Goal: Transaction & Acquisition: Purchase product/service

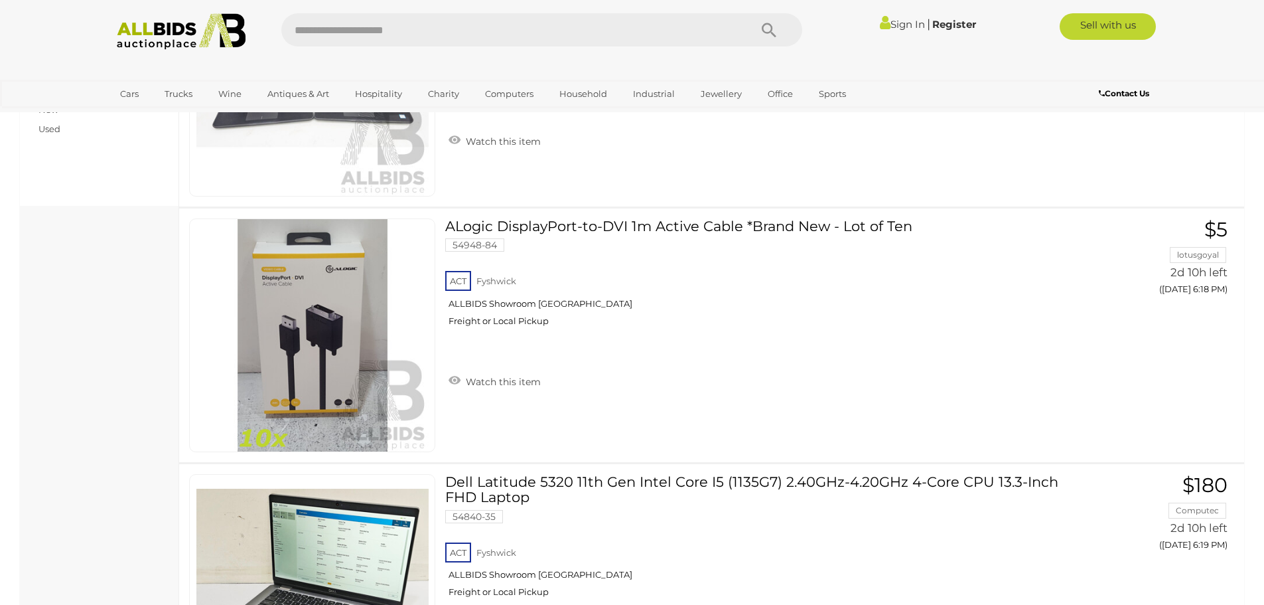
scroll to position [796, 0]
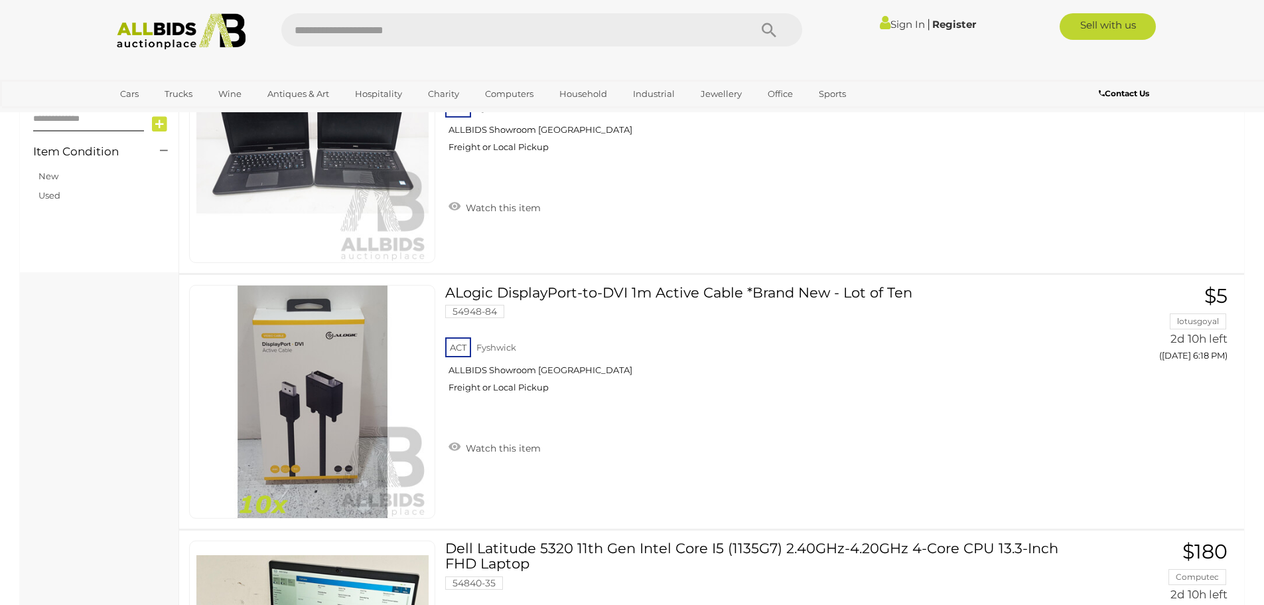
click at [338, 34] on input "text" at bounding box center [508, 29] width 455 height 33
type input "*****"
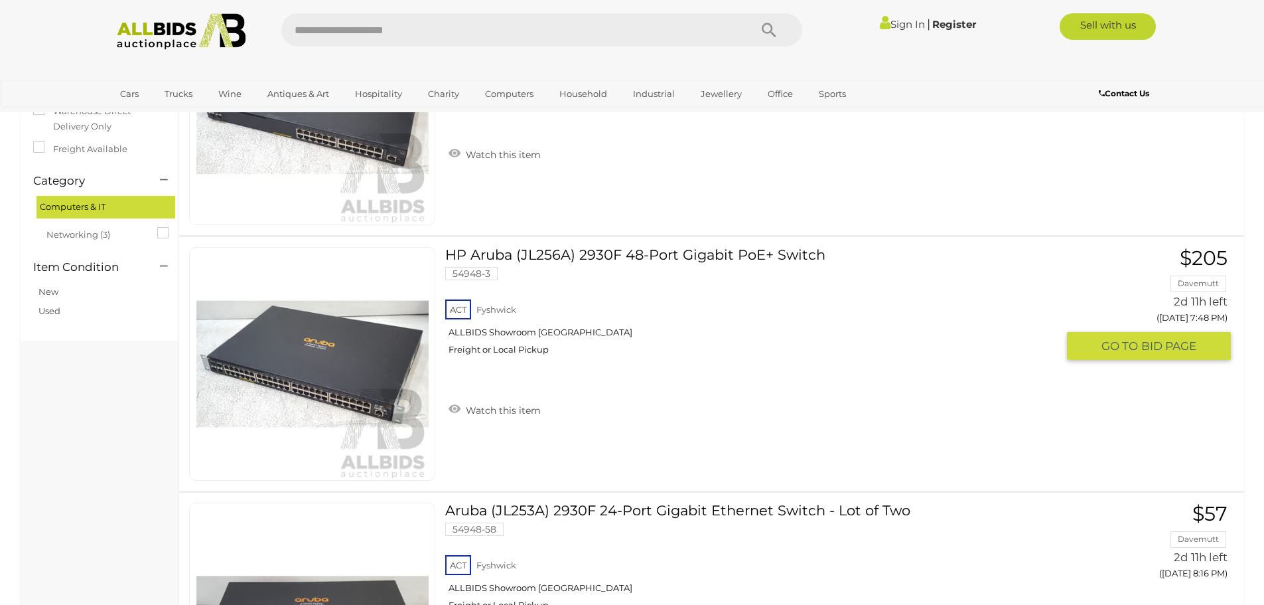
scroll to position [398, 0]
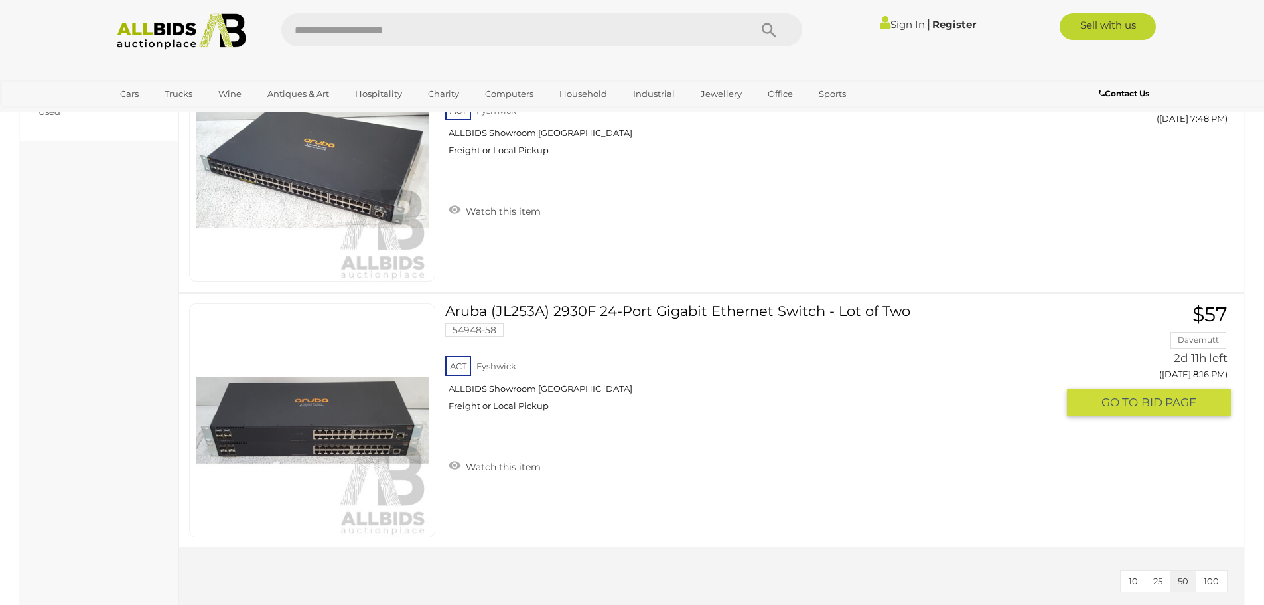
click at [1207, 311] on link "$57 Davemutt 2d 11h left (Tuesday 8:16 PM) GO TO BID PAGE" at bounding box center [1154, 360] width 154 height 114
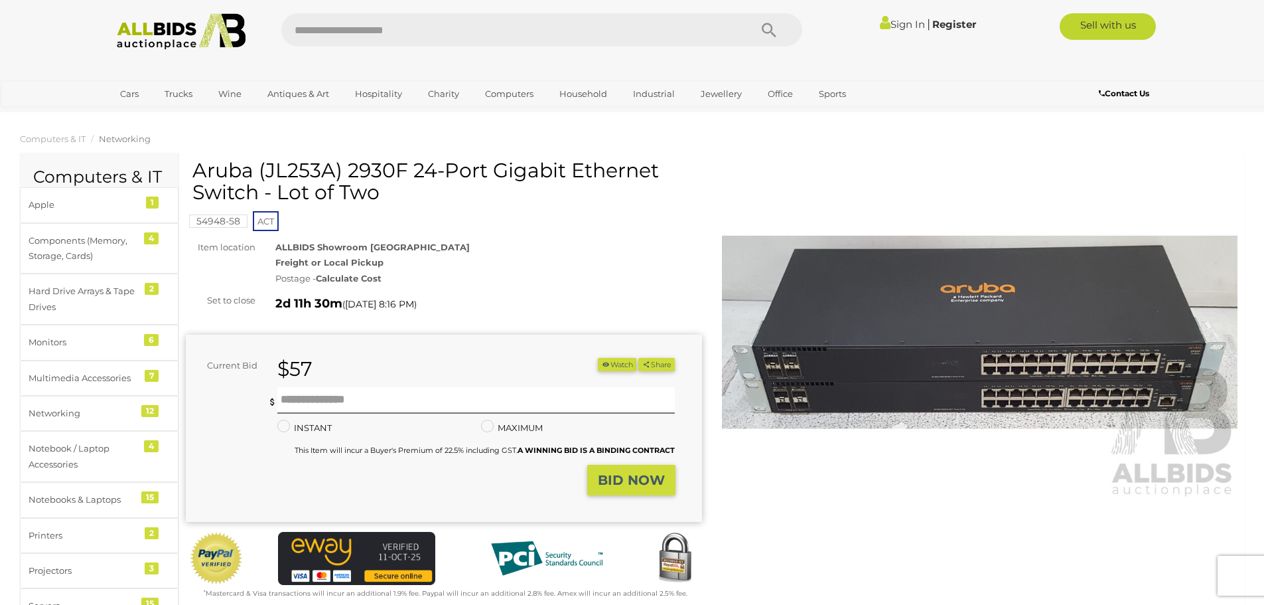
click at [895, 22] on link "Sign In" at bounding box center [902, 24] width 45 height 13
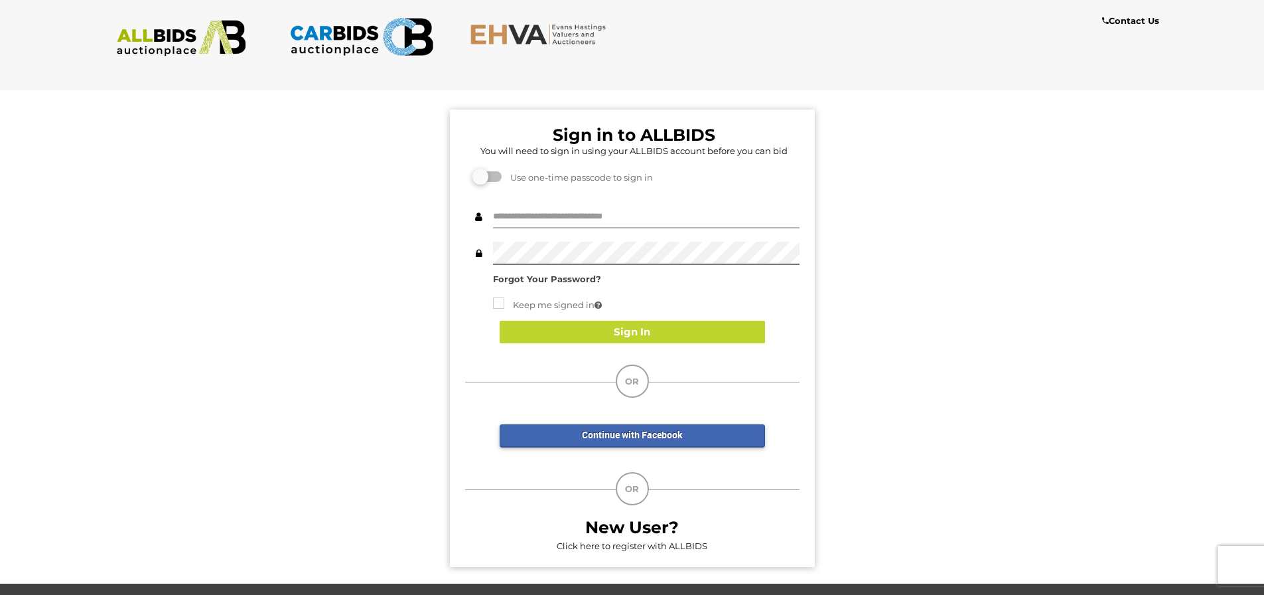
click at [535, 225] on input "text" at bounding box center [646, 216] width 307 height 23
click at [332, 224] on div "Sign in to ALLBIDS You will need to sign in using your ALLBIDS account before y…" at bounding box center [632, 332] width 1284 height 504
click at [489, 182] on div "Use one-time passcode to sign in" at bounding box center [632, 177] width 334 height 15
click at [485, 175] on label at bounding box center [488, 176] width 27 height 11
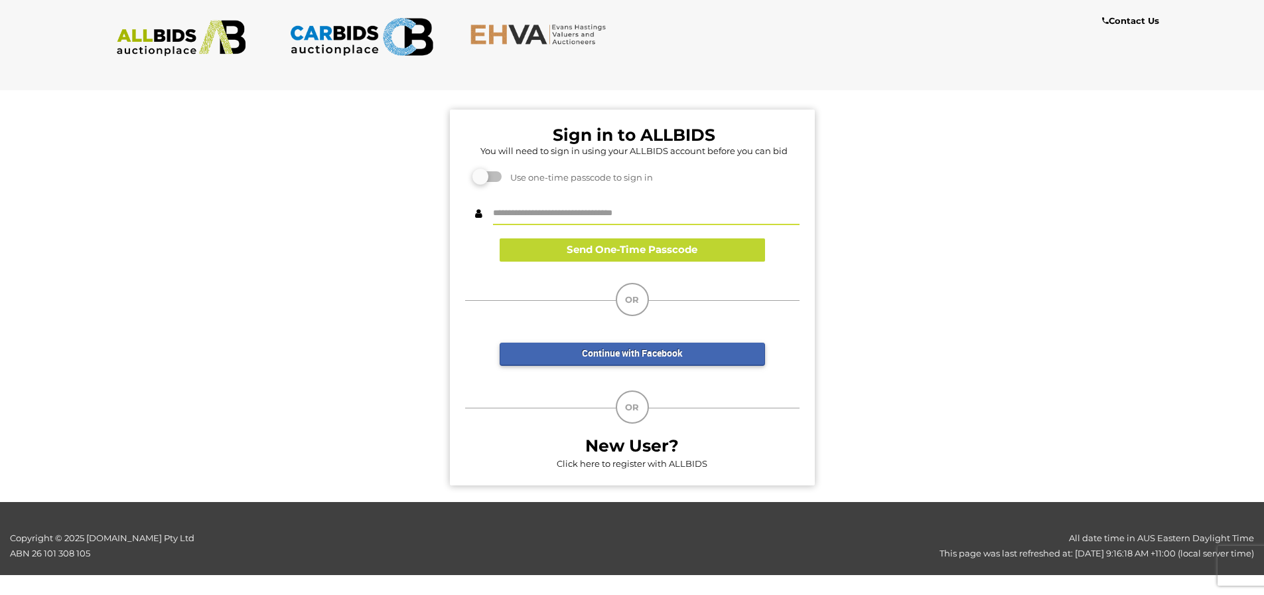
click at [562, 219] on input "text" at bounding box center [646, 213] width 307 height 23
type input "**********"
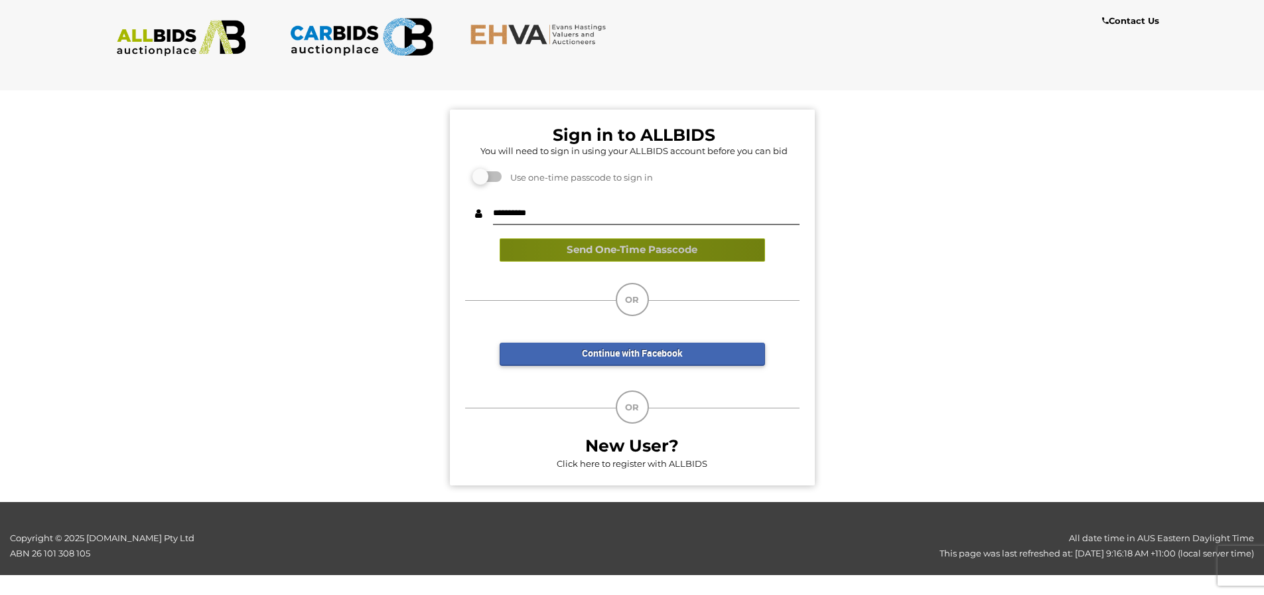
click at [605, 250] on button "Send One-Time Passcode" at bounding box center [632, 249] width 265 height 23
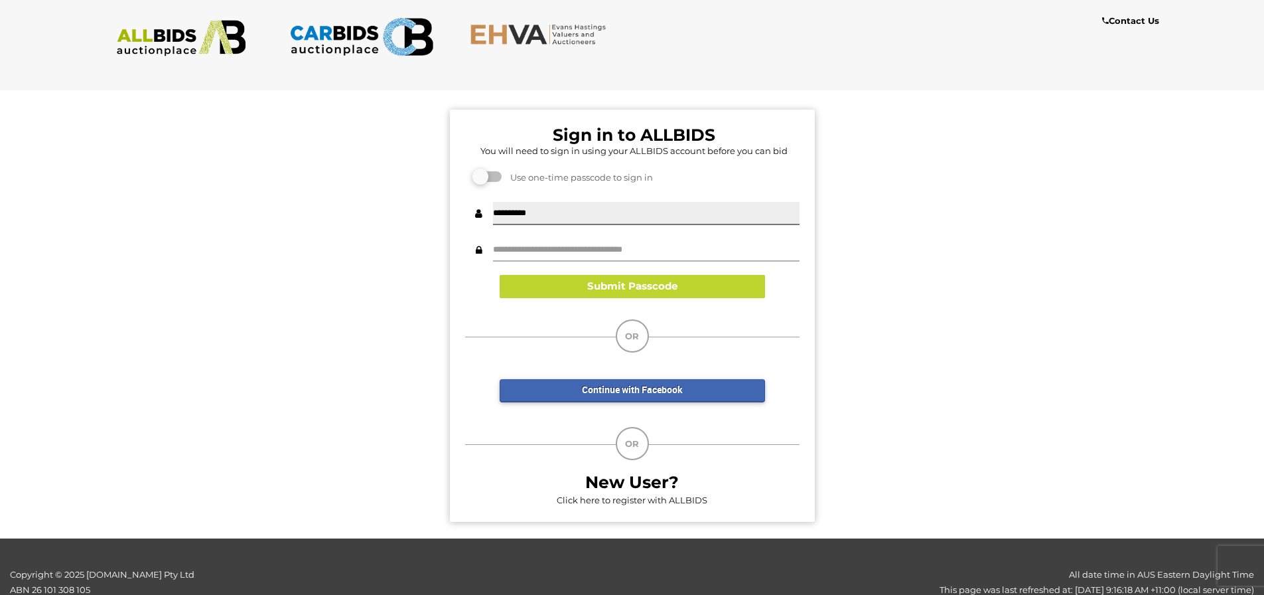
click at [613, 254] on input "text" at bounding box center [646, 249] width 307 height 23
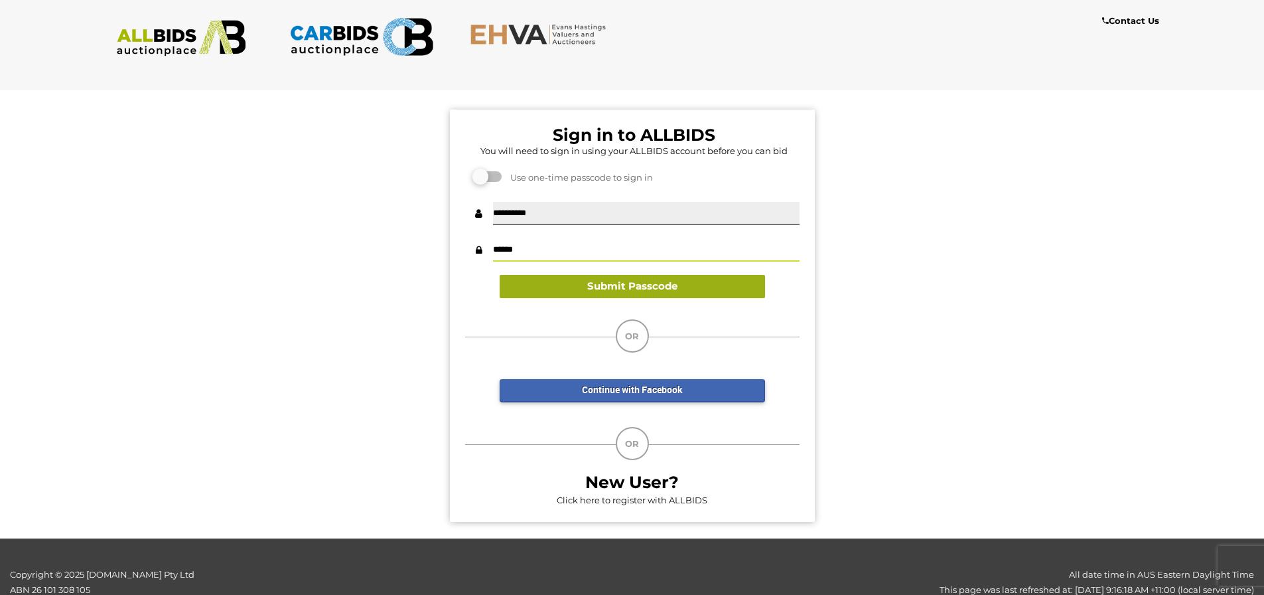
type input "******"
click at [642, 289] on button "Submit Passcode" at bounding box center [632, 286] width 265 height 23
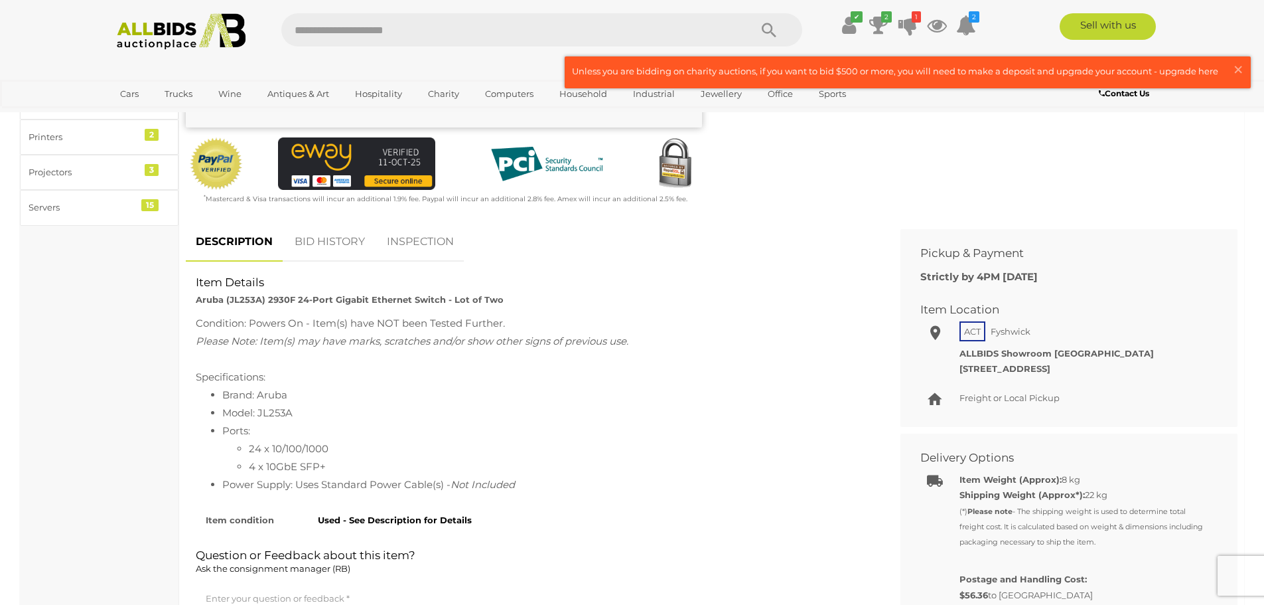
scroll to position [531, 0]
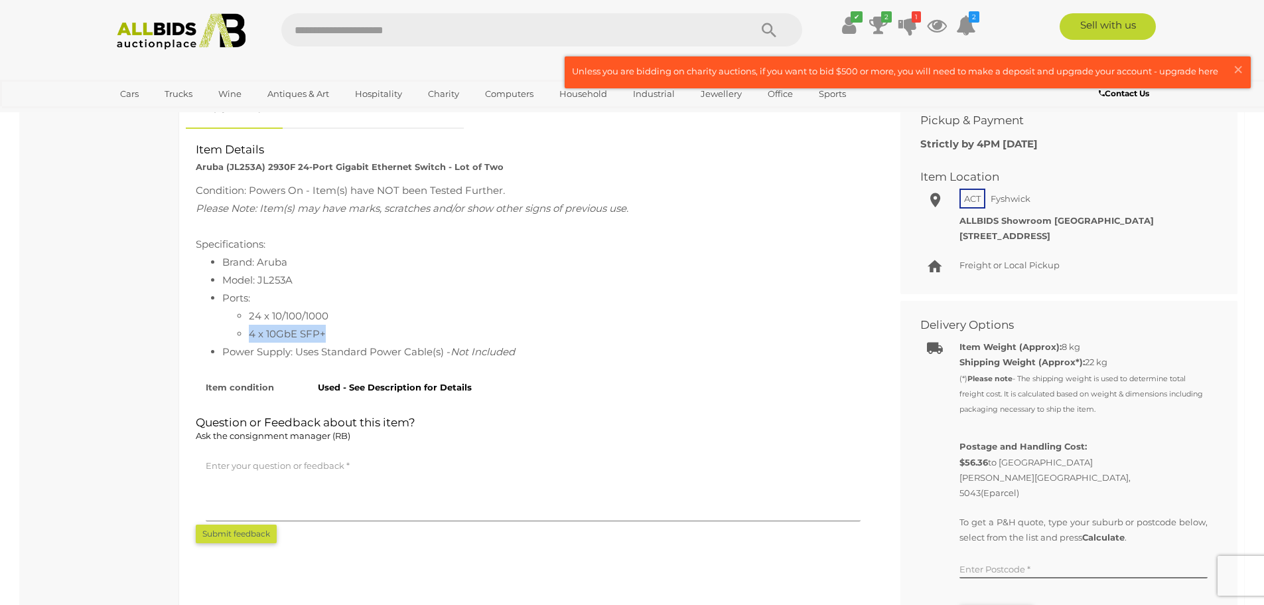
drag, startPoint x: 344, startPoint y: 336, endPoint x: 248, endPoint y: 336, distance: 96.9
click at [248, 336] on ul "24 x 10/100/1000 4 x 10GbE SFP+" at bounding box center [546, 325] width 648 height 36
drag, startPoint x: 246, startPoint y: 333, endPoint x: 427, endPoint y: 321, distance: 182.3
click at [364, 333] on ul "24 x 10/100/1000 4 x 10GbE SFP+" at bounding box center [546, 325] width 648 height 36
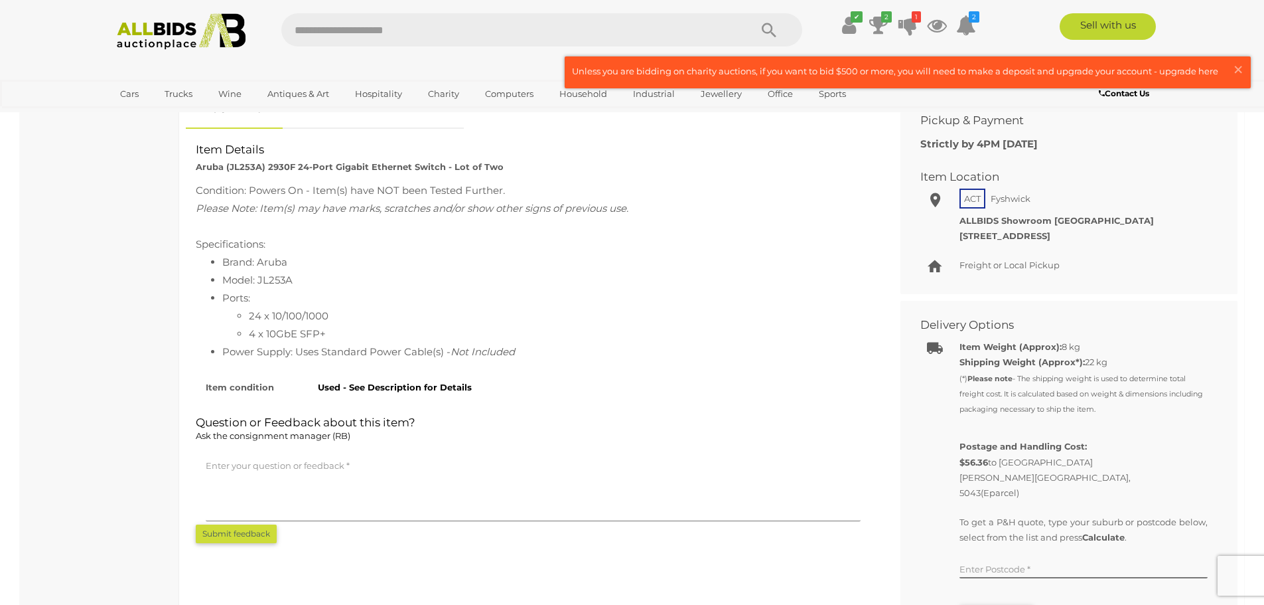
click at [460, 311] on li "24 x 10/100/1000" at bounding box center [560, 316] width 622 height 18
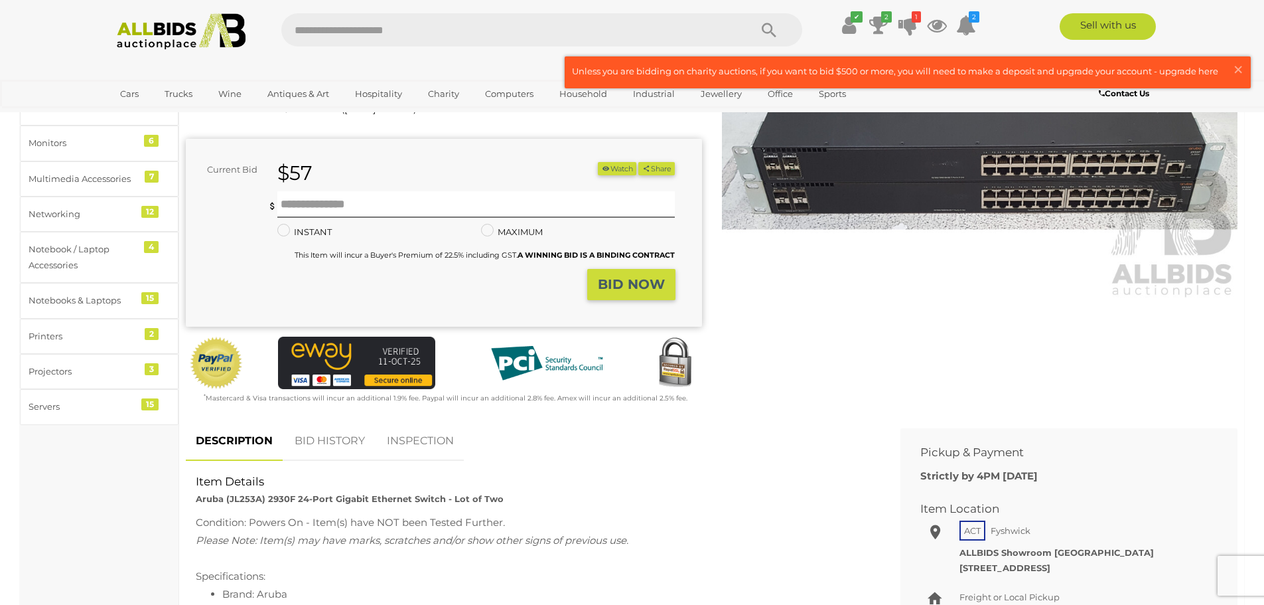
scroll to position [0, 0]
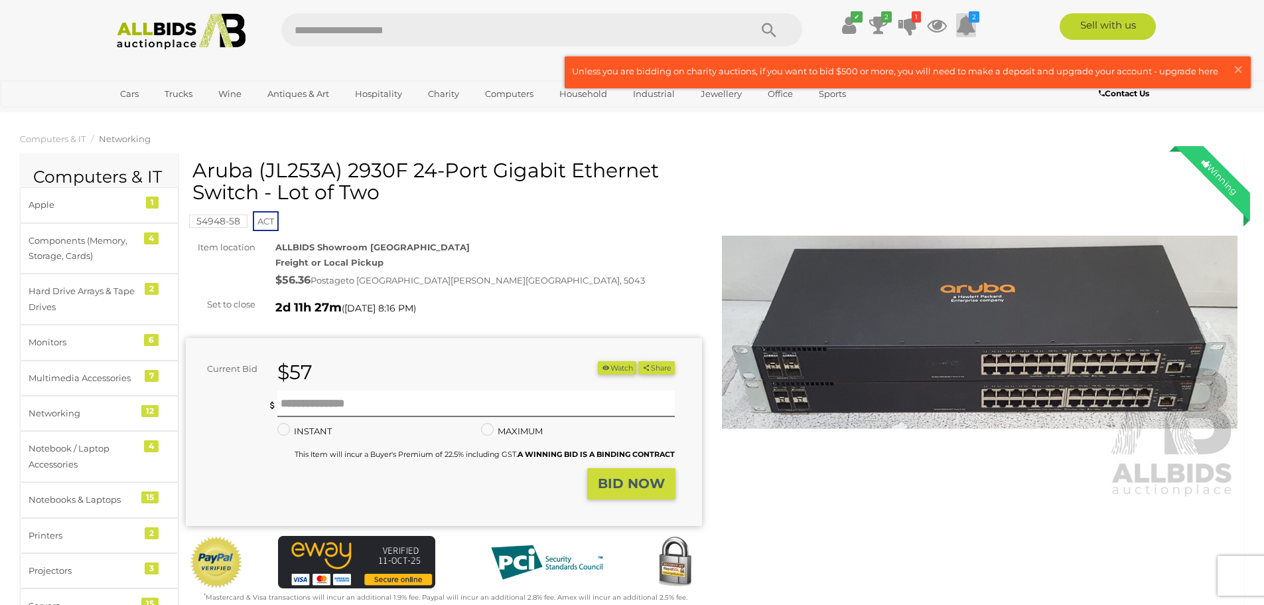
click at [973, 25] on icon at bounding box center [966, 25] width 20 height 24
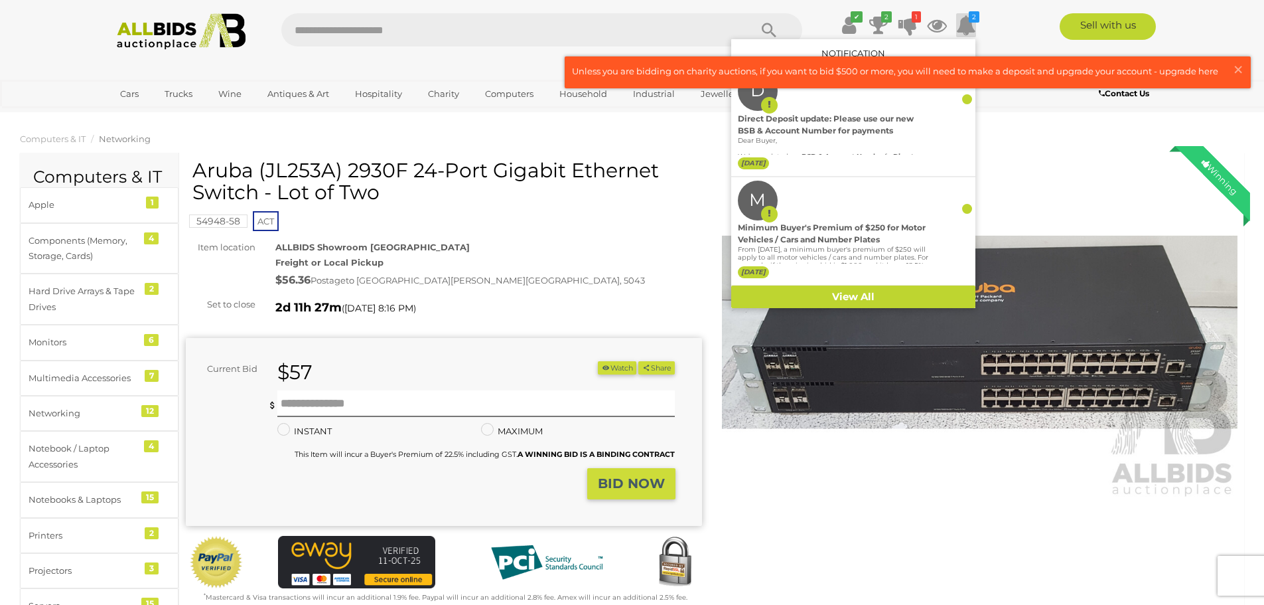
click at [973, 25] on icon at bounding box center [966, 25] width 20 height 24
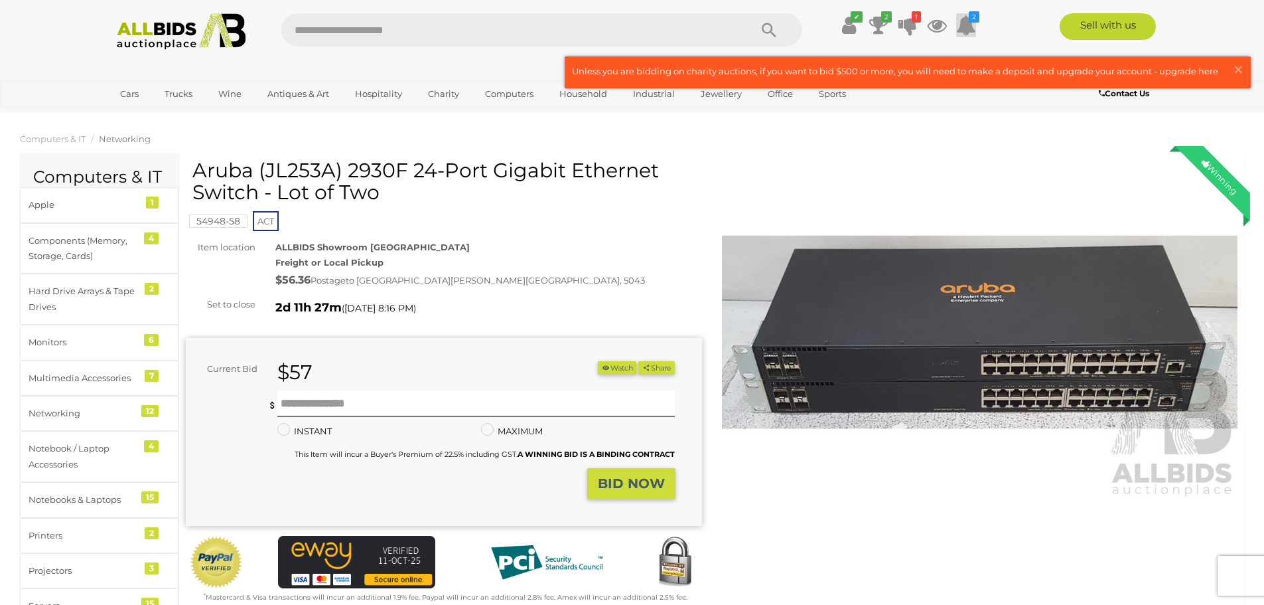
click at [973, 25] on icon at bounding box center [966, 25] width 20 height 24
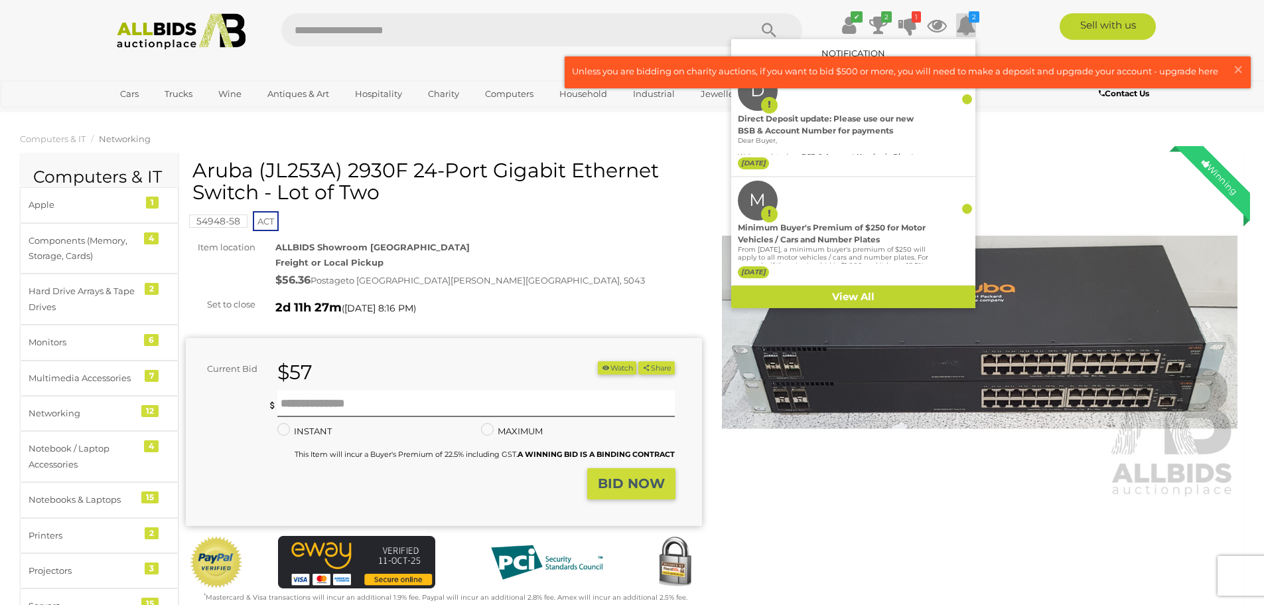
click at [973, 25] on icon at bounding box center [966, 25] width 20 height 24
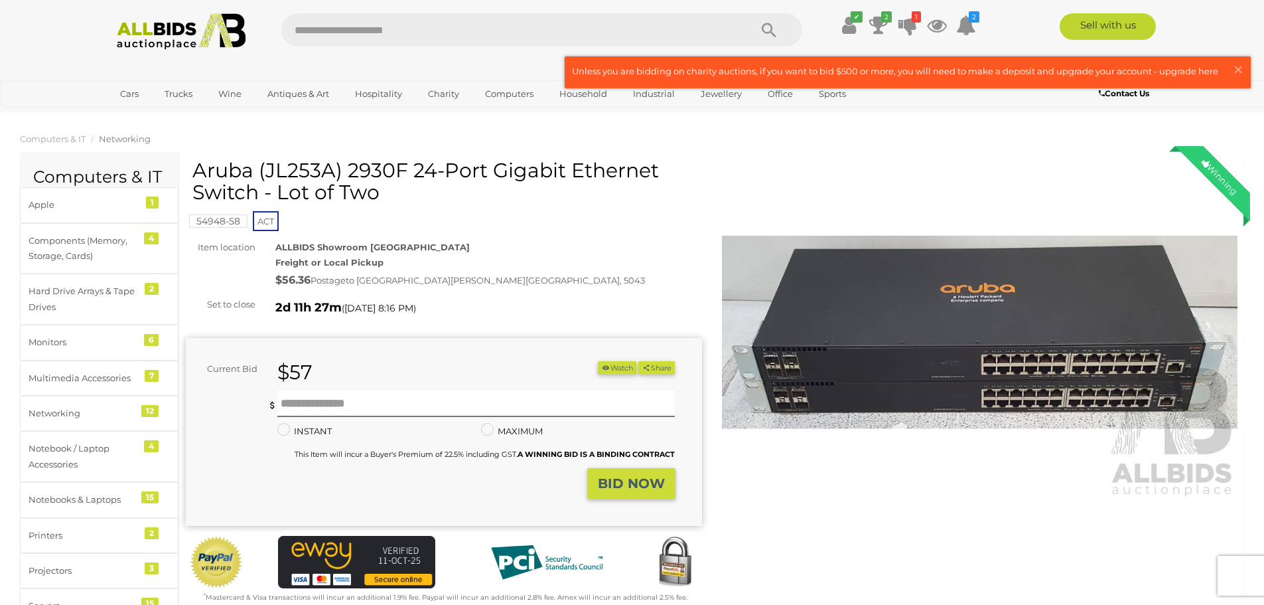
click at [305, 171] on h1 "Aruba (JL253A) 2930F 24-Port Gigabit Ethernet Switch - Lot of Two" at bounding box center [445, 181] width 506 height 44
copy h1 "JL253A"
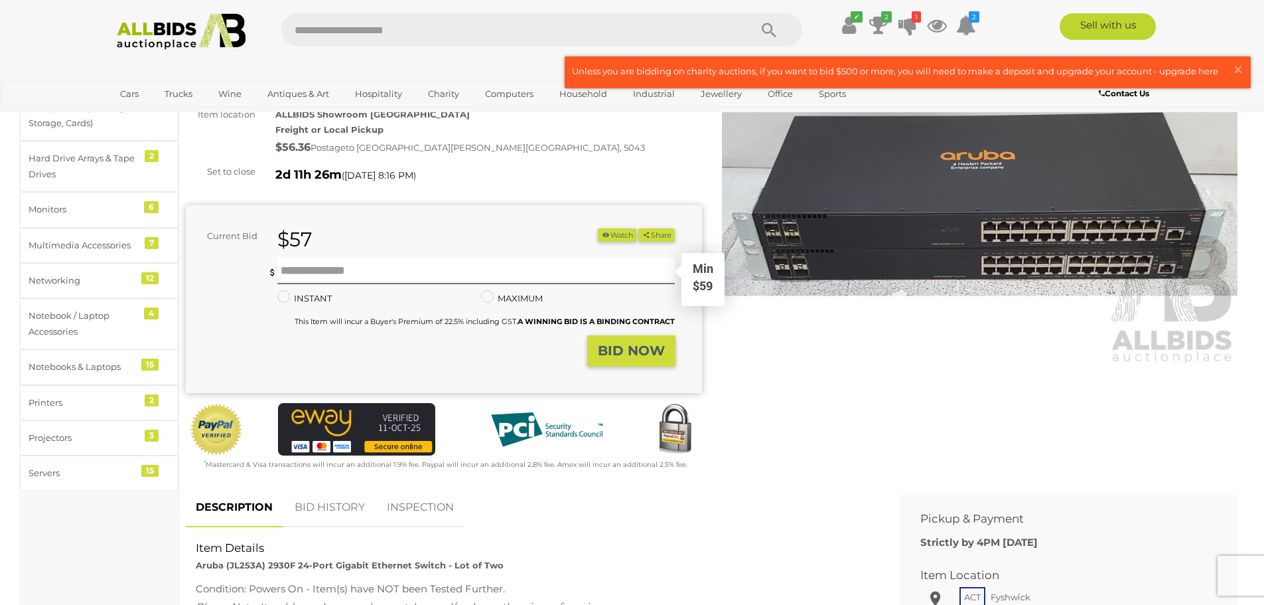
scroll to position [332, 0]
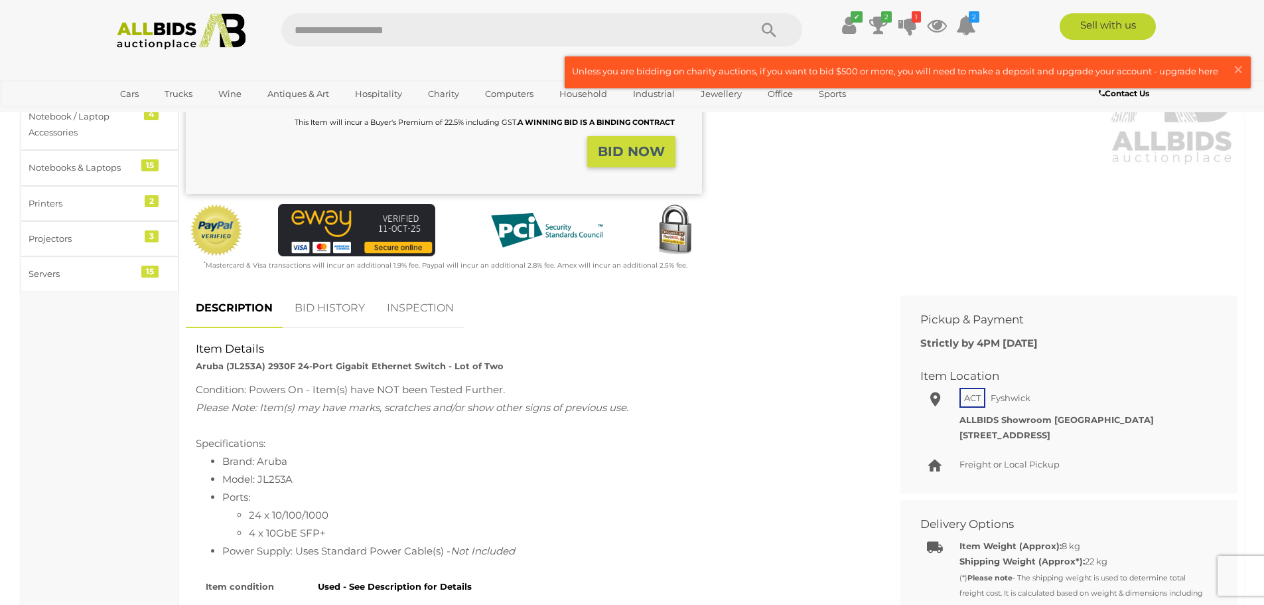
click at [324, 305] on link "BID HISTORY" at bounding box center [330, 308] width 90 height 39
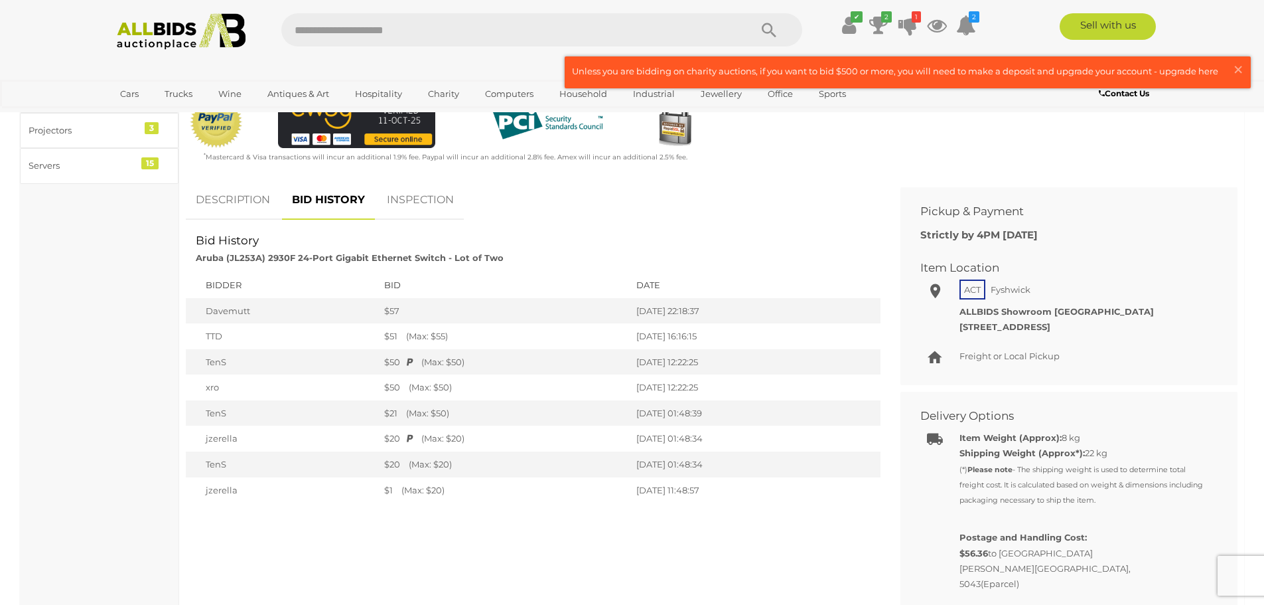
scroll to position [423, 0]
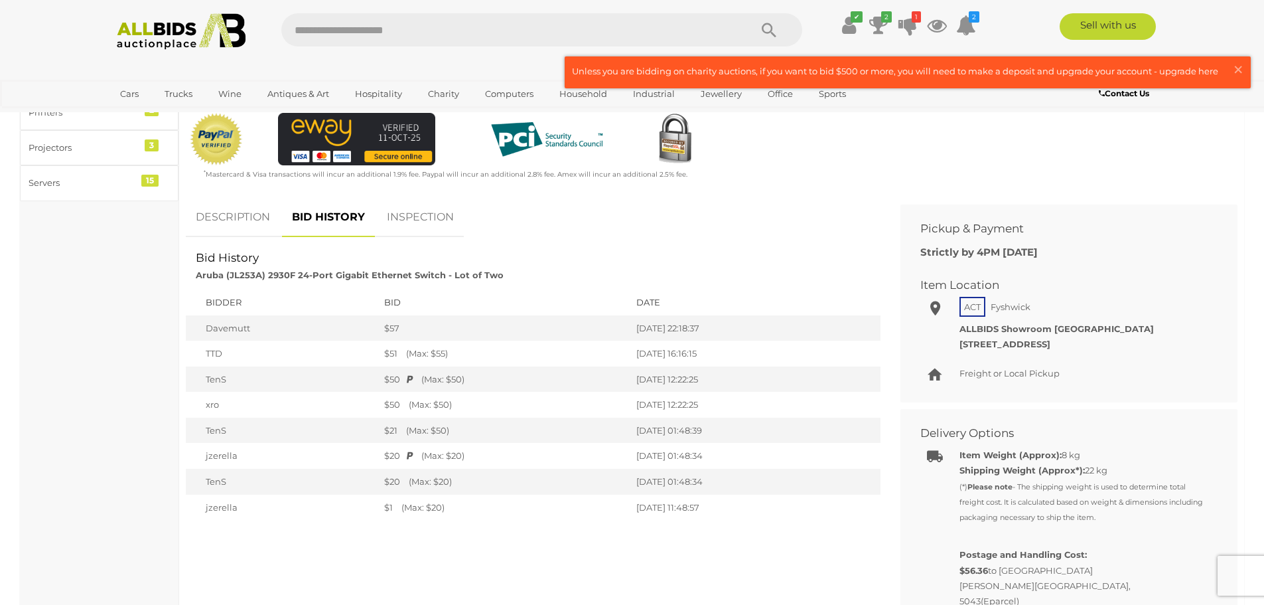
drag, startPoint x: 474, startPoint y: 425, endPoint x: 479, endPoint y: 396, distance: 29.6
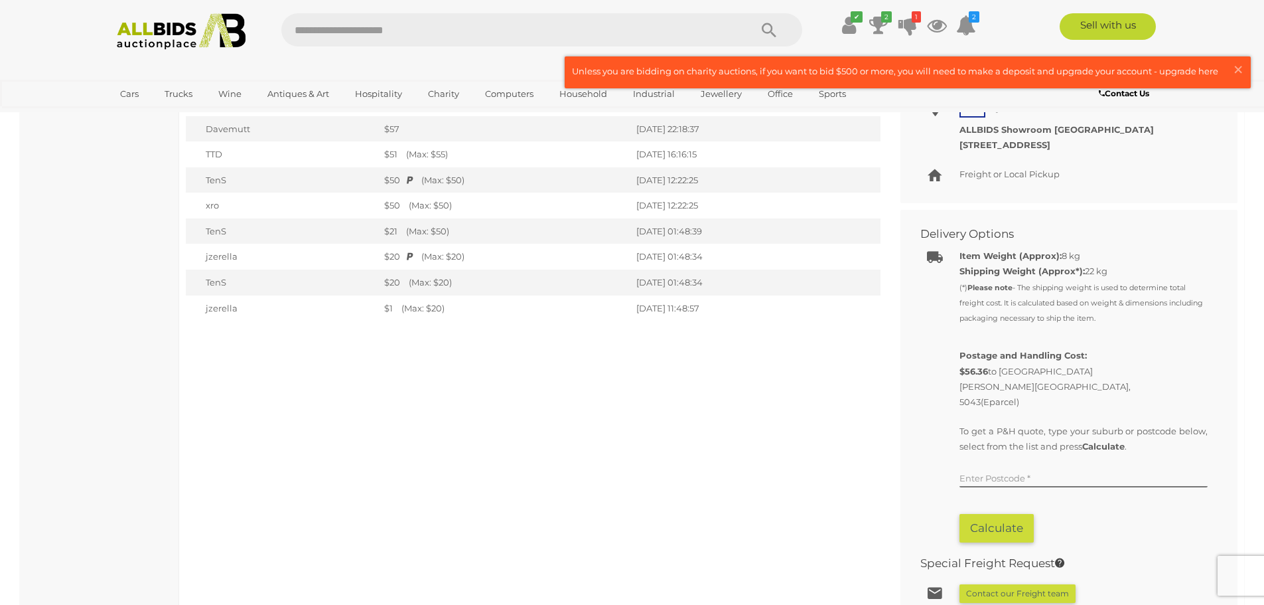
scroll to position [821, 0]
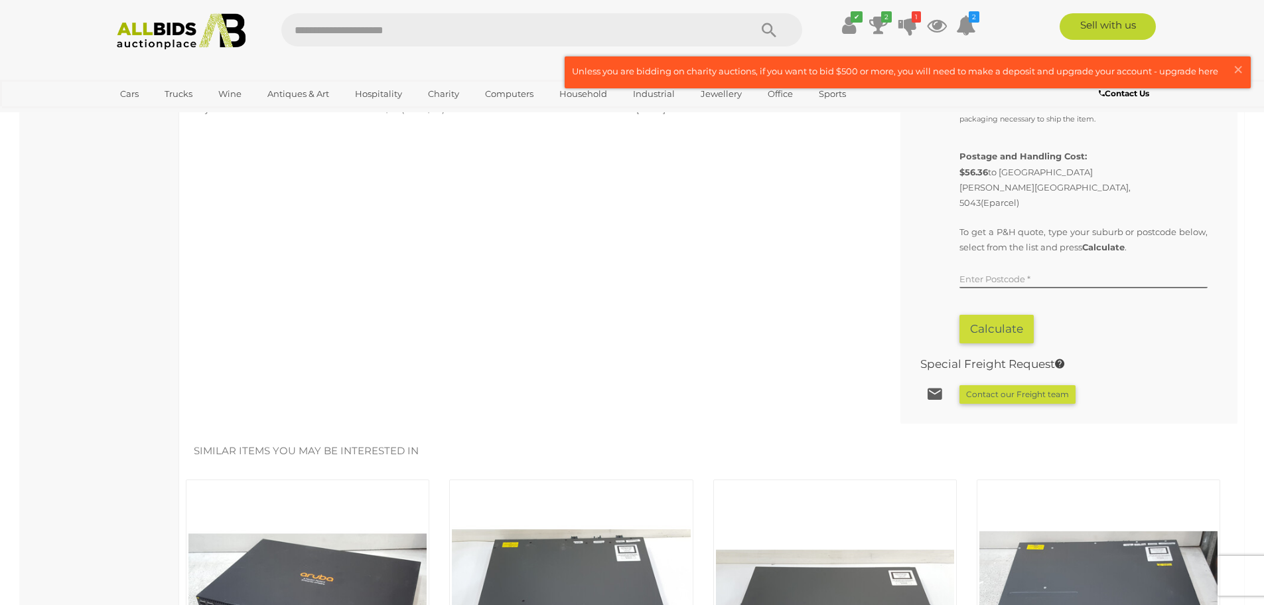
drag, startPoint x: 723, startPoint y: 474, endPoint x: 755, endPoint y: 284, distance: 192.6
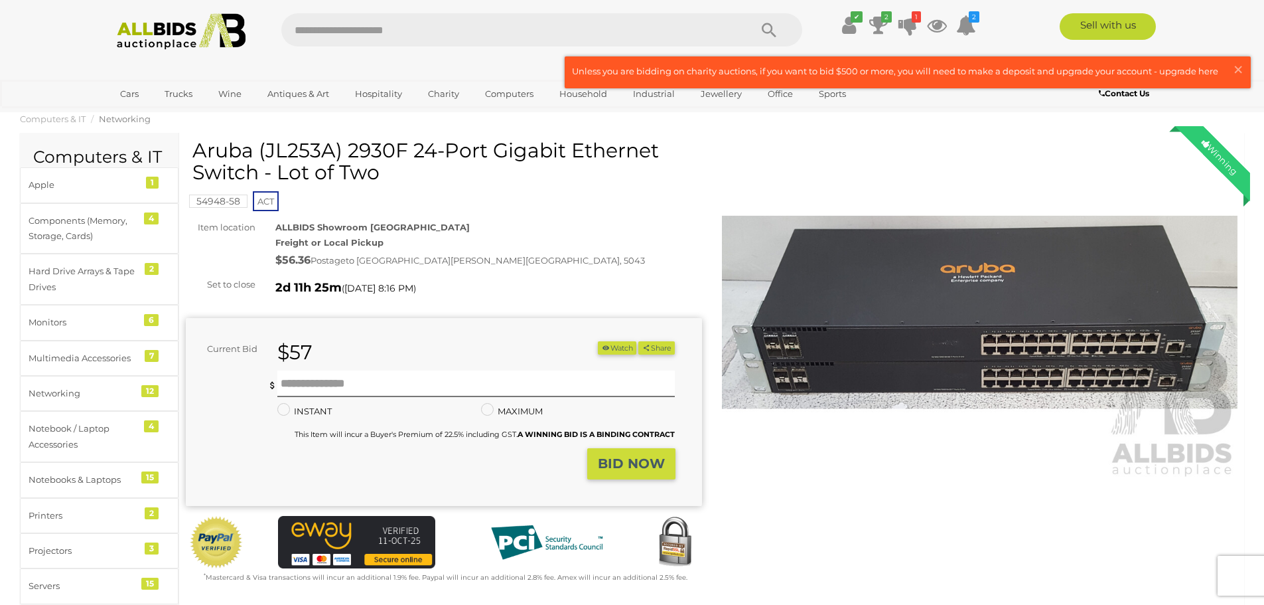
scroll to position [0, 0]
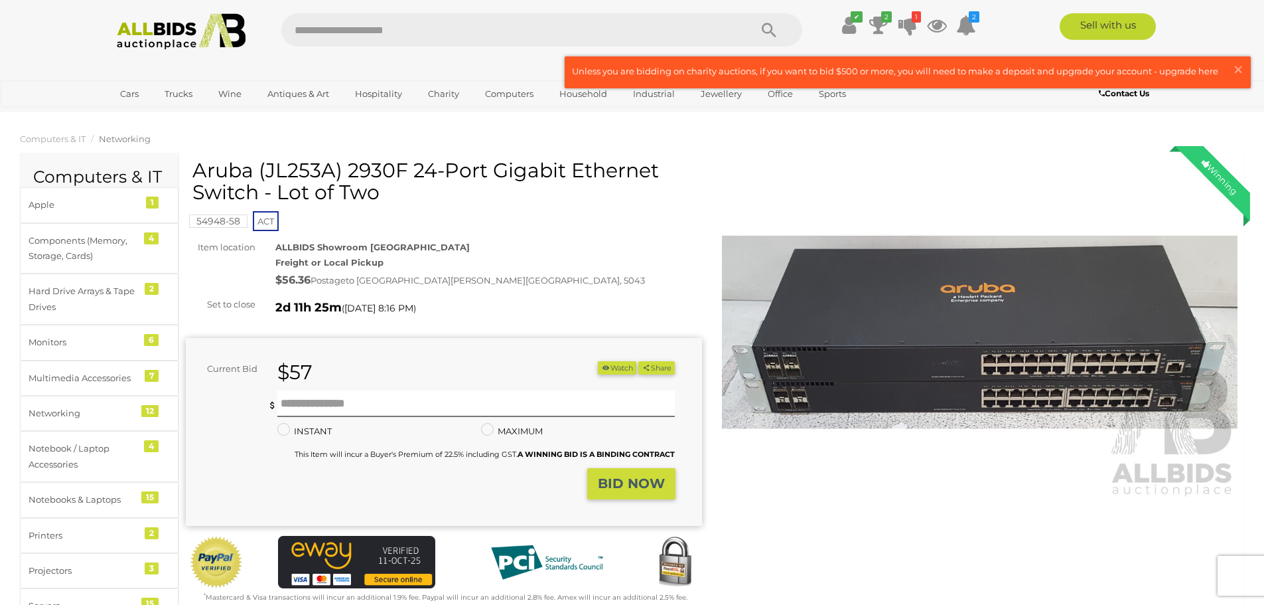
drag, startPoint x: 745, startPoint y: 313, endPoint x: 724, endPoint y: 159, distance: 154.7
click at [1237, 68] on span "×" at bounding box center [1238, 69] width 12 height 26
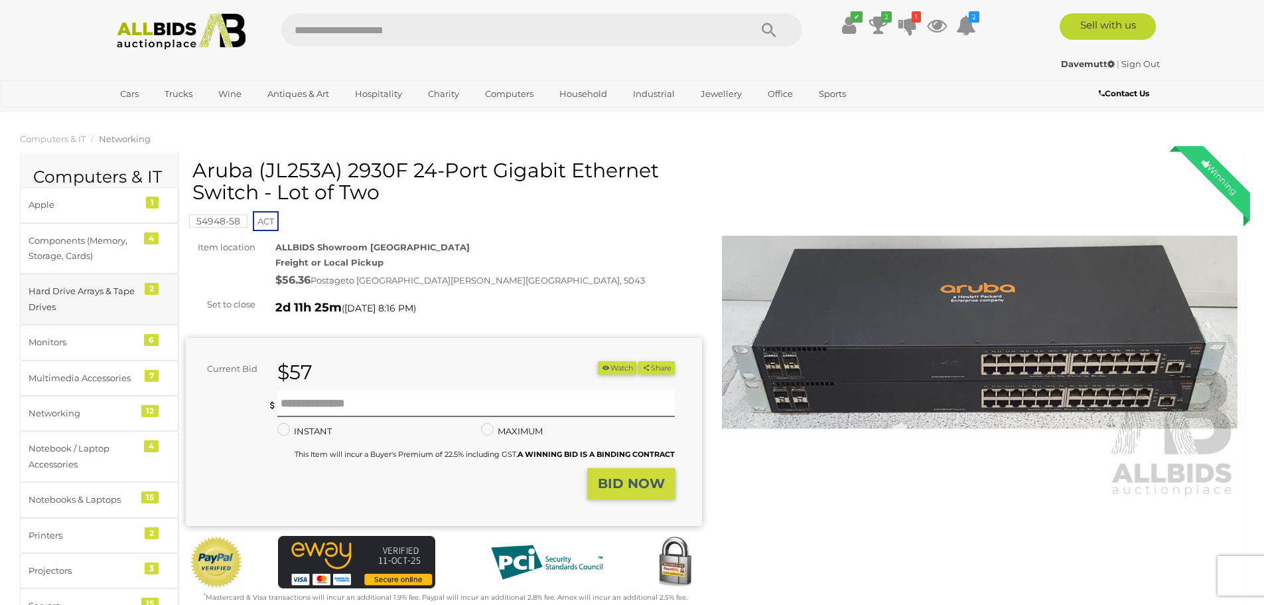
click at [70, 303] on div "Hard Drive Arrays & Tape Drives" at bounding box center [83, 298] width 109 height 31
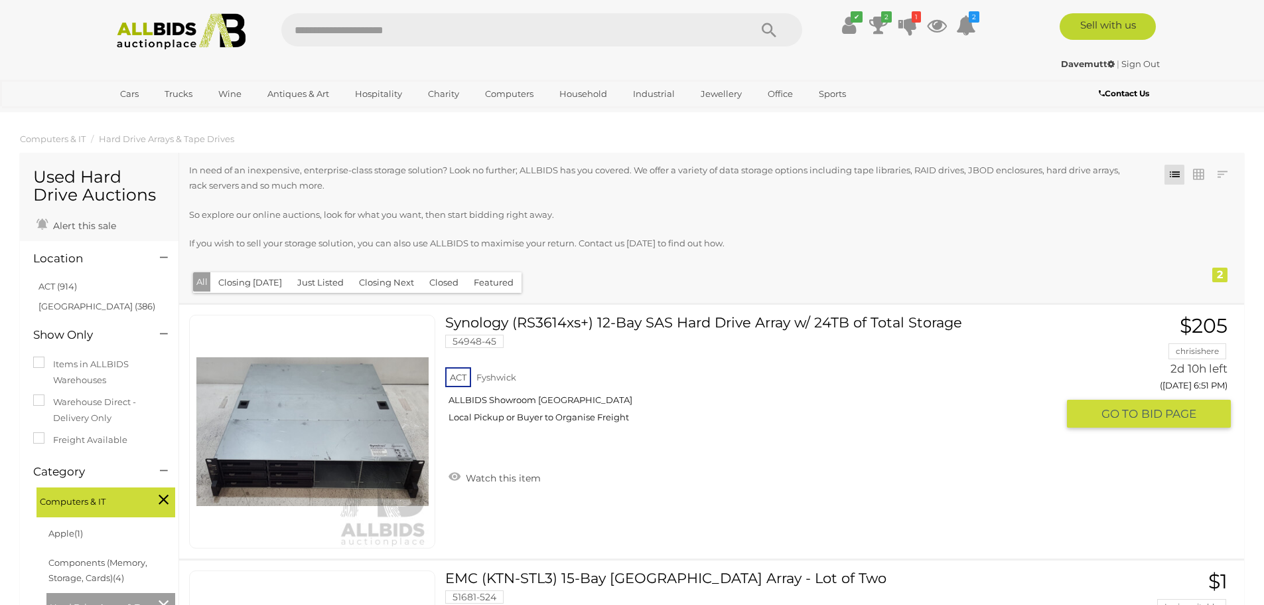
click at [338, 467] on img at bounding box center [312, 431] width 232 height 232
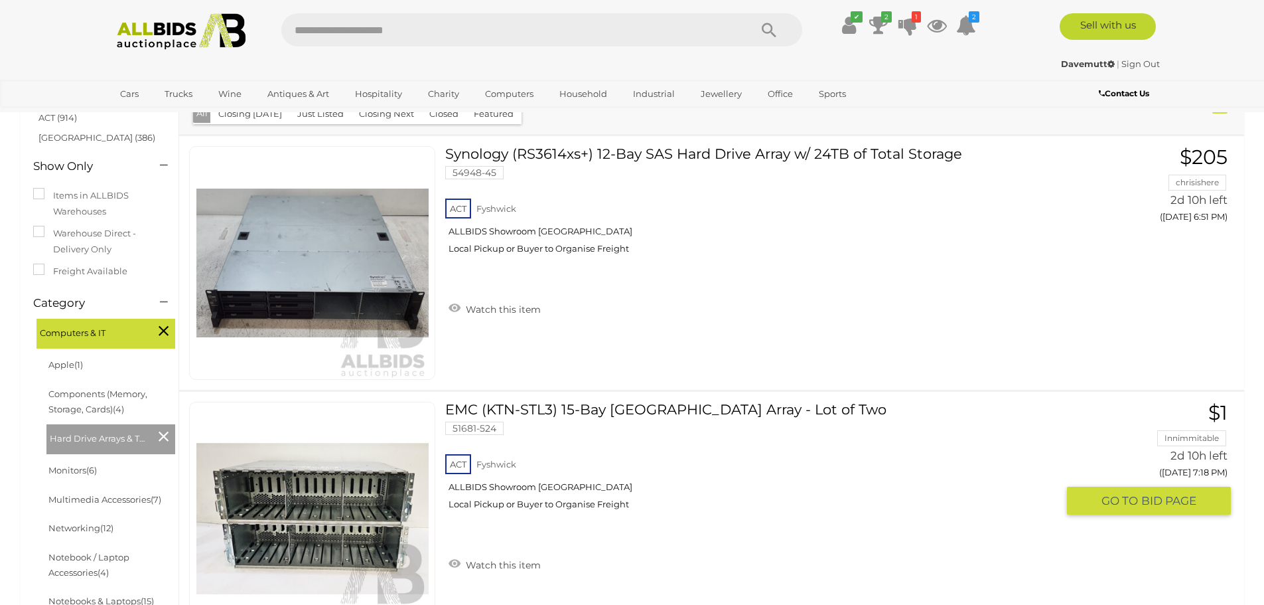
scroll to position [102, 0]
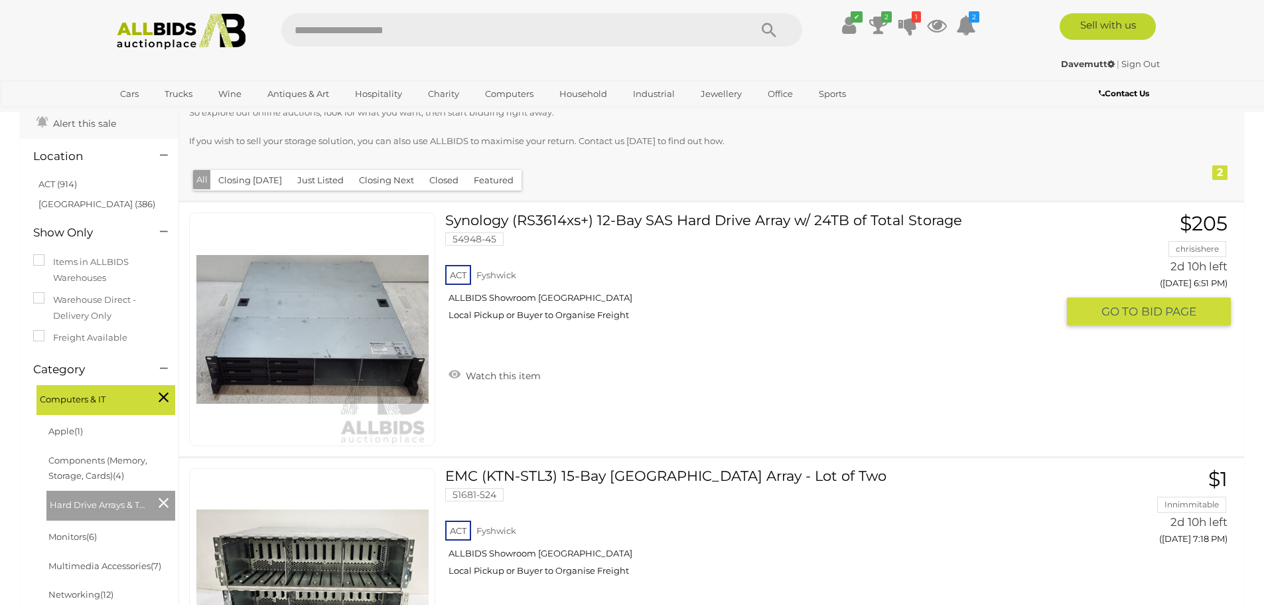
click at [1109, 309] on span "GO TO" at bounding box center [1122, 311] width 40 height 15
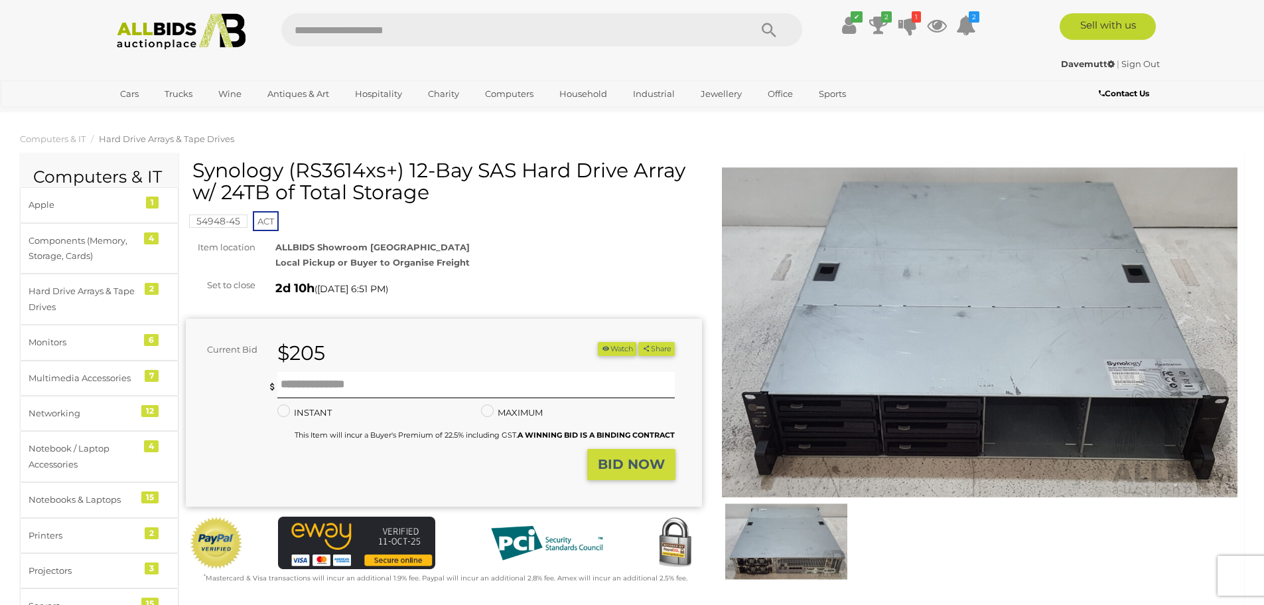
drag, startPoint x: 615, startPoint y: 467, endPoint x: 547, endPoint y: 251, distance: 225.9
click at [58, 410] on div "Networking" at bounding box center [83, 412] width 109 height 15
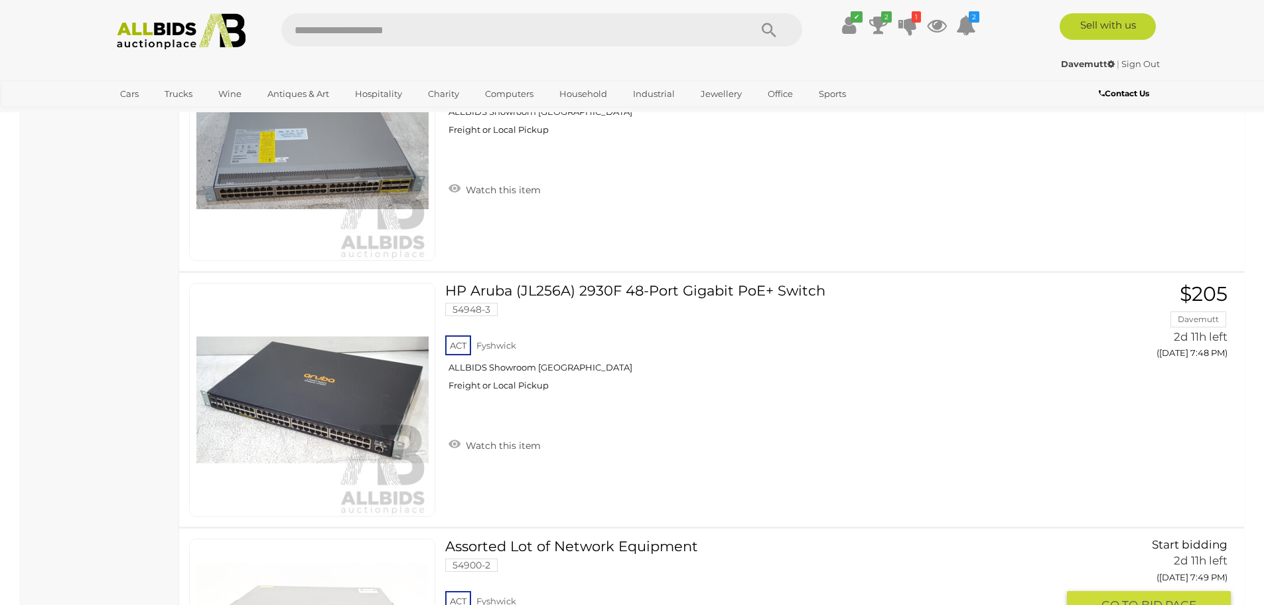
scroll to position [1792, 0]
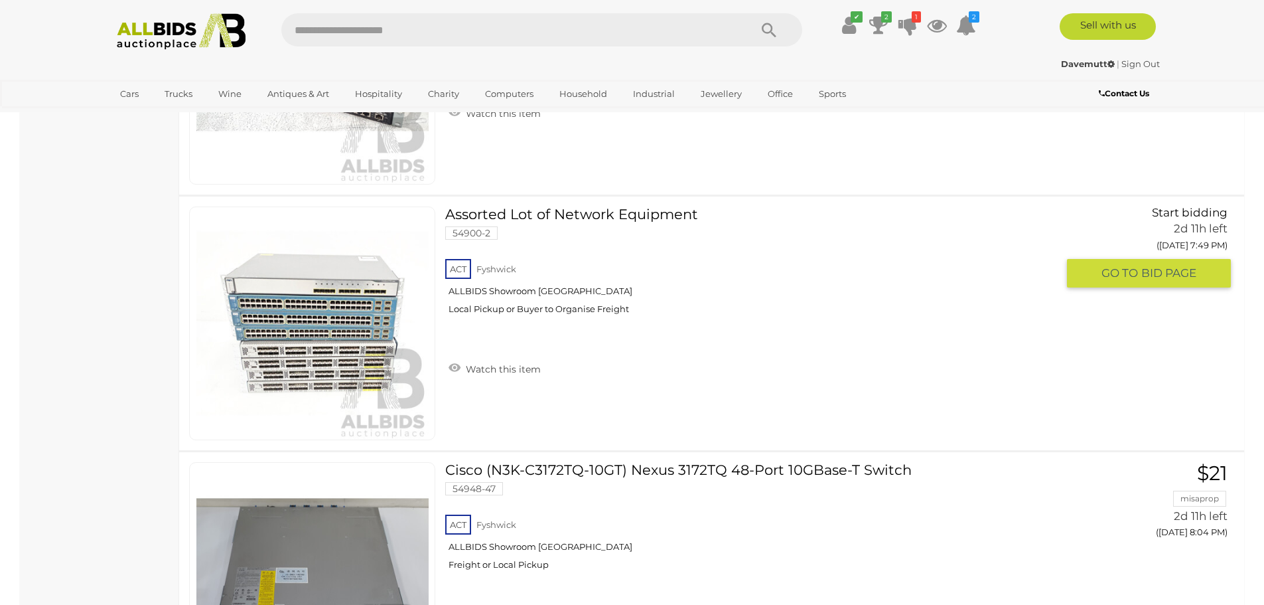
click at [328, 343] on img at bounding box center [312, 323] width 232 height 232
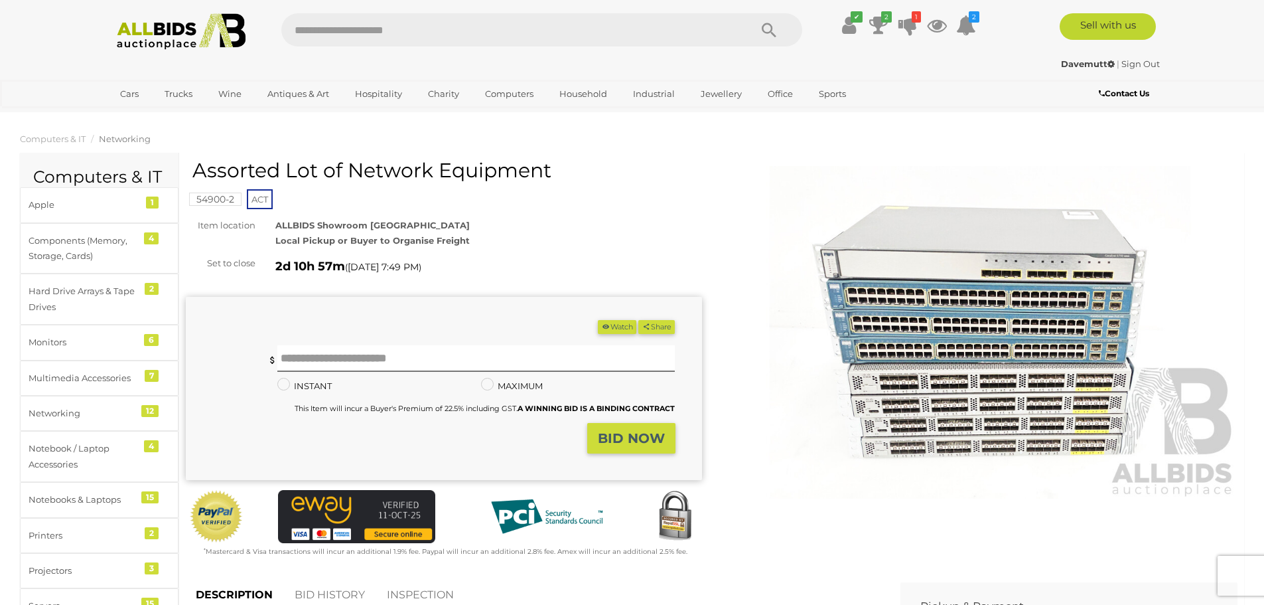
click at [1062, 417] on img at bounding box center [980, 332] width 516 height 332
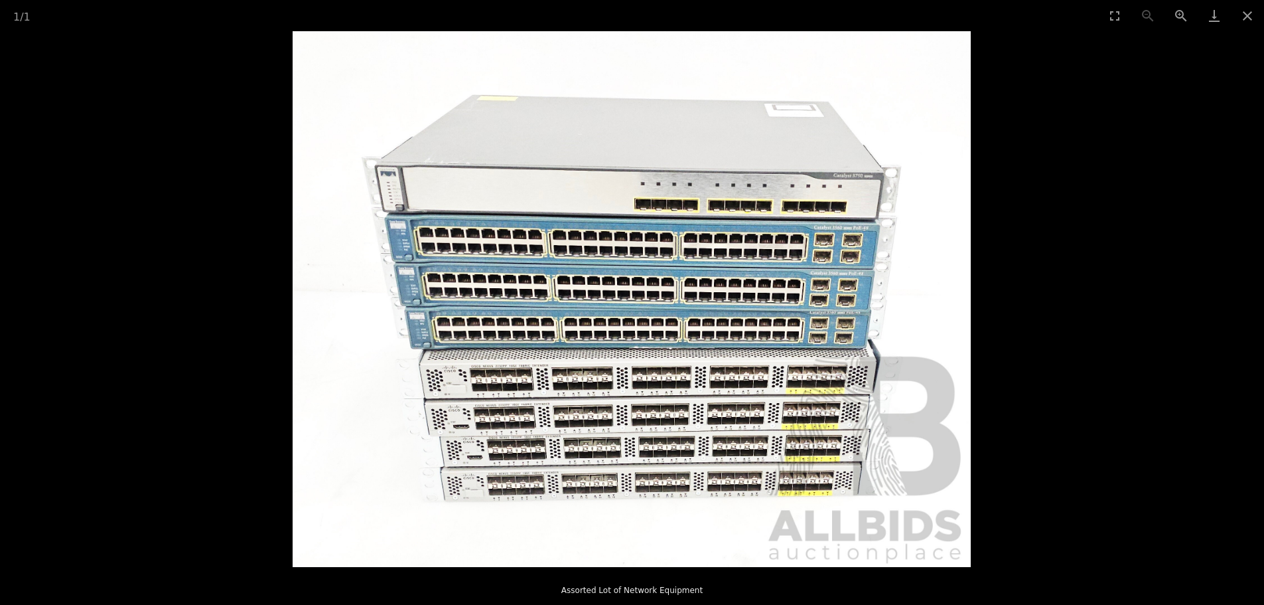
click at [1041, 352] on picture at bounding box center [632, 299] width 1264 height 536
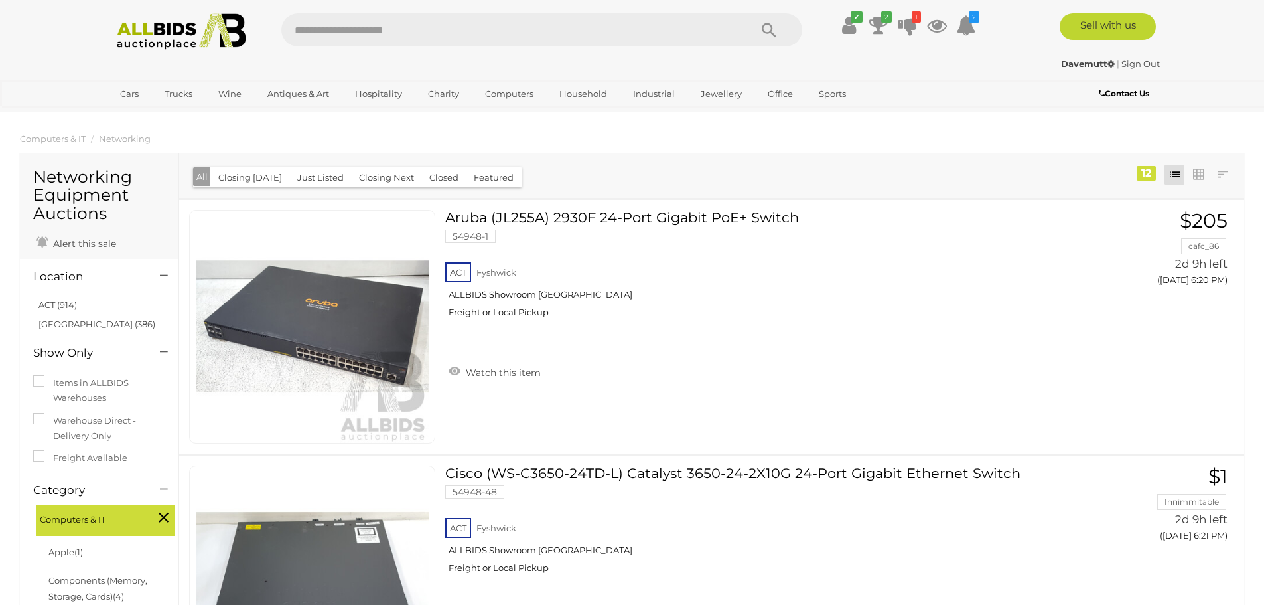
drag, startPoint x: 664, startPoint y: 431, endPoint x: 494, endPoint y: 179, distance: 303.7
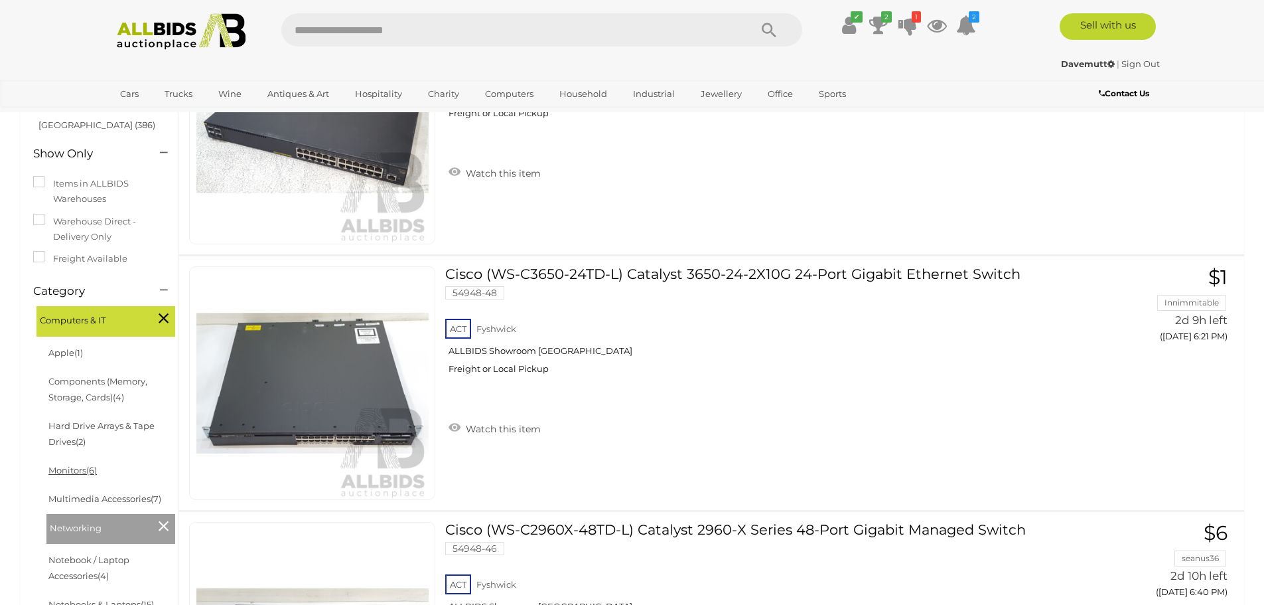
scroll to position [265, 0]
